Goal: Find specific page/section

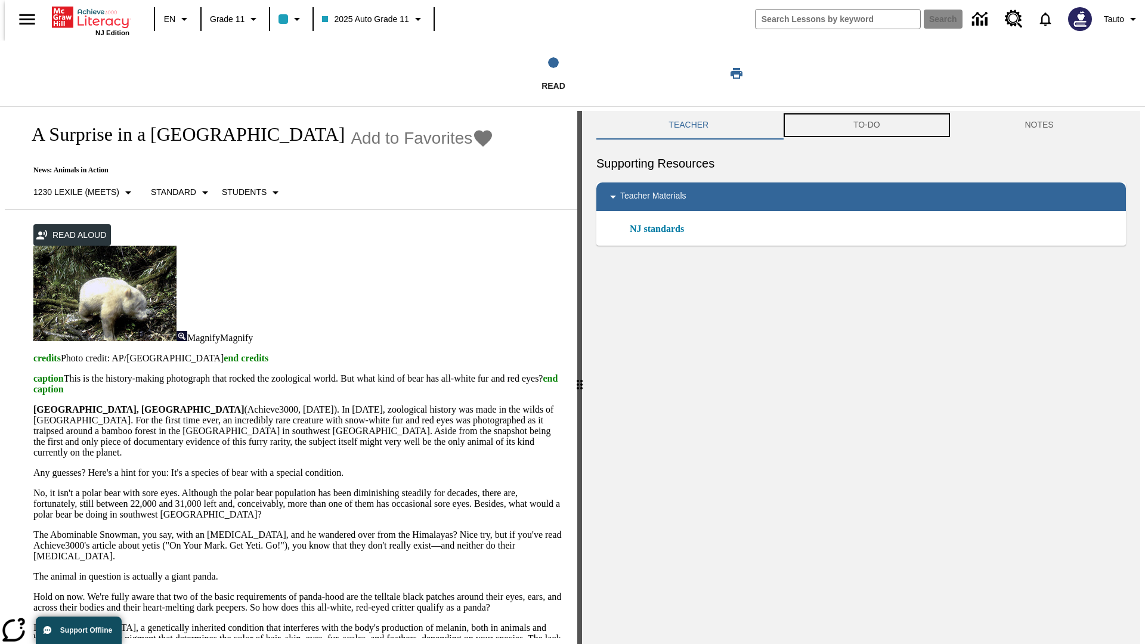
click at [866, 125] on button "TO-DO" at bounding box center [867, 125] width 172 height 29
